Goal: Information Seeking & Learning: Understand process/instructions

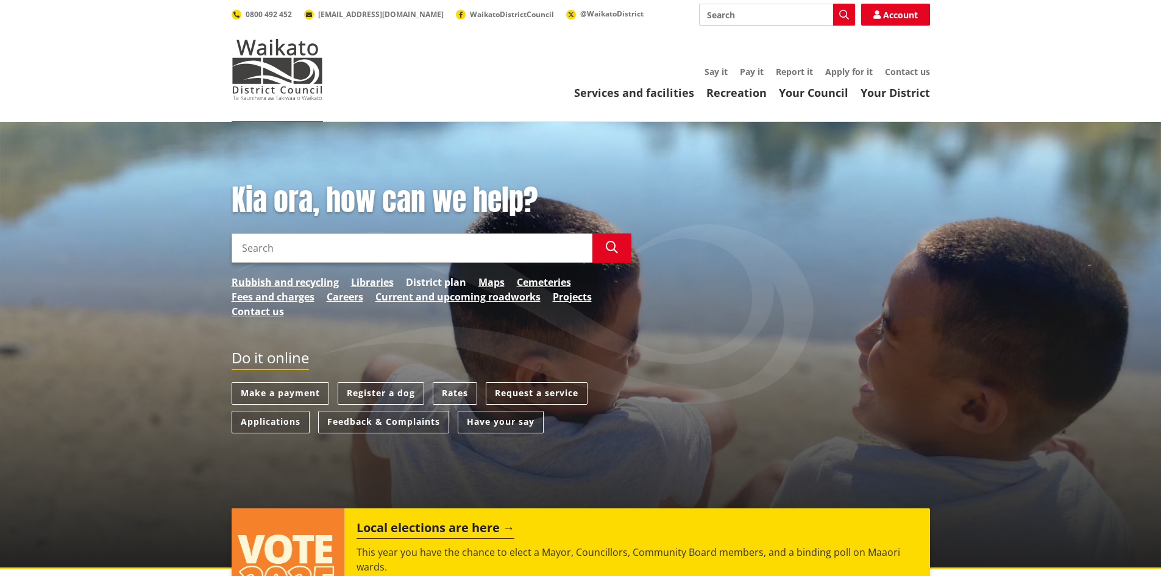
click at [446, 280] on link "District plan" at bounding box center [436, 282] width 60 height 15
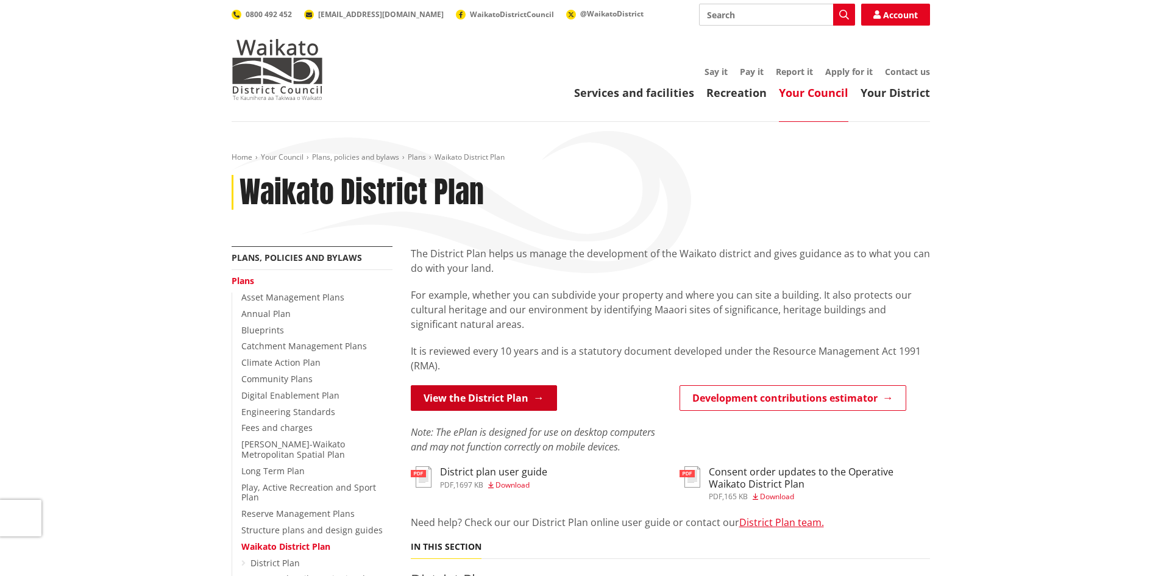
click at [517, 397] on link "View the District Plan" at bounding box center [484, 398] width 146 height 26
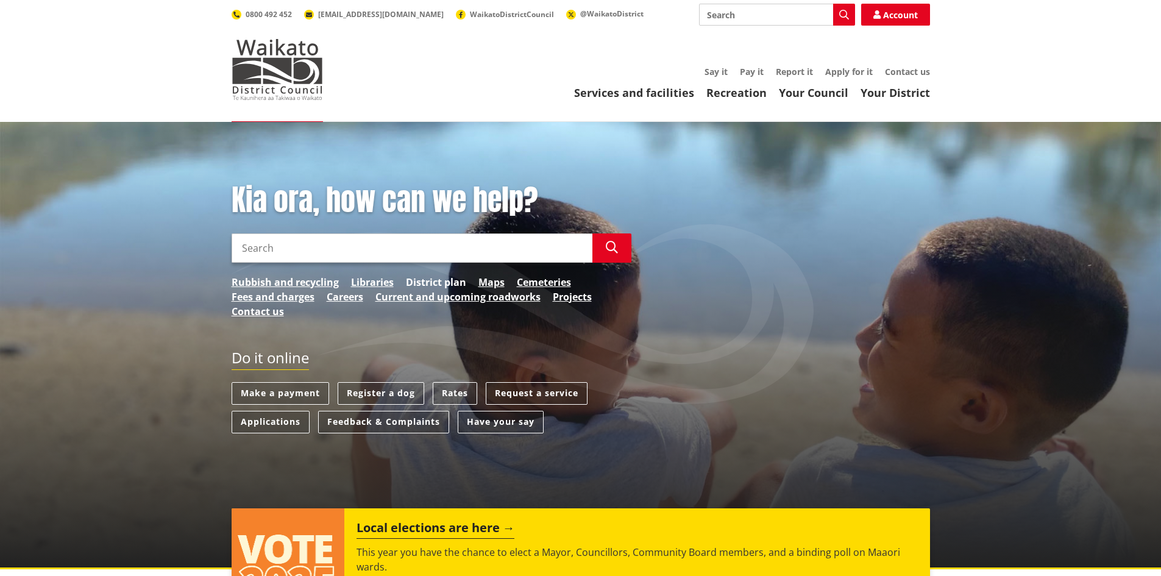
click at [431, 283] on link "District plan" at bounding box center [436, 282] width 60 height 15
